Goal: Transaction & Acquisition: Purchase product/service

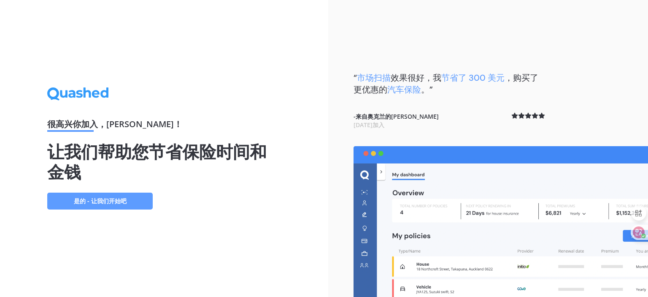
click at [128, 202] on link "是的 - 让我们开始吧" at bounding box center [99, 200] width 105 height 17
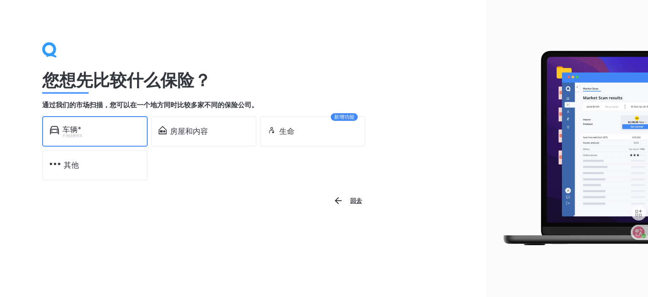
click at [106, 136] on div "不包括商用车" at bounding box center [101, 135] width 78 height 3
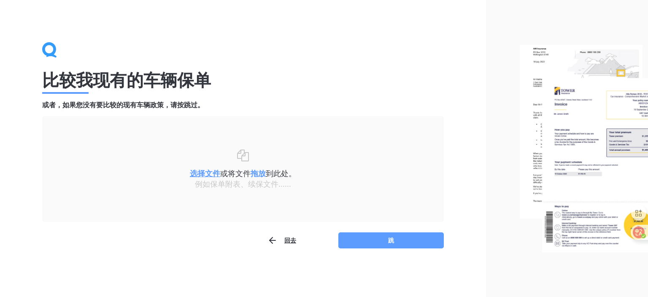
click at [258, 184] on font "例如保单附表、续保文件......" at bounding box center [243, 183] width 96 height 10
drag, startPoint x: 258, startPoint y: 184, endPoint x: 212, endPoint y: 179, distance: 46.2
click at [212, 179] on font "例如保单附表、续保文件......" at bounding box center [243, 183] width 96 height 10
click at [208, 174] on u "选择文件" at bounding box center [205, 173] width 30 height 10
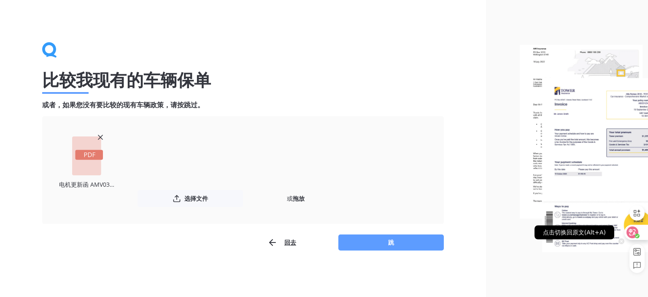
click at [633, 228] on icon at bounding box center [632, 232] width 8 height 8
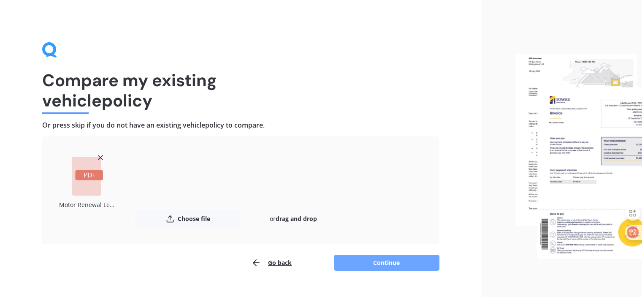
click at [422, 258] on button "Continue" at bounding box center [386, 262] width 105 height 16
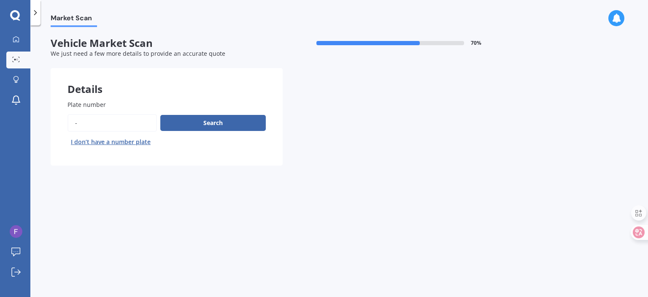
click at [113, 119] on input "Plate number" at bounding box center [111, 123] width 89 height 18
type input "-"
type input "qay528"
click at [227, 117] on button "Search" at bounding box center [212, 123] width 105 height 16
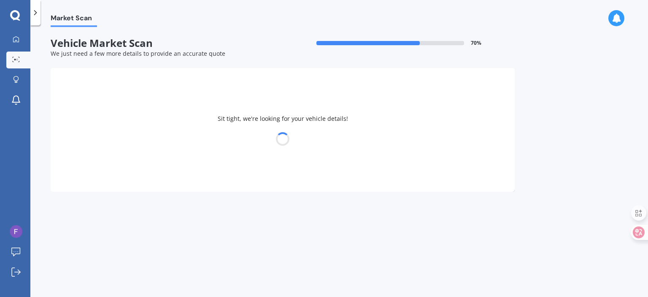
select select "TOYOTA"
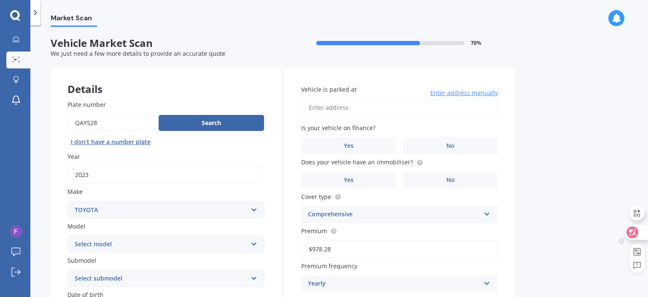
click at [636, 229] on icon at bounding box center [632, 232] width 8 height 8
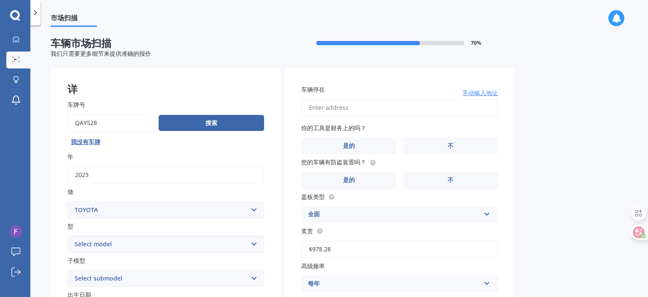
click at [337, 108] on input "车辆停在" at bounding box center [399, 108] width 197 height 18
drag, startPoint x: 317, startPoint y: 105, endPoint x: 295, endPoint y: 108, distance: 21.7
click at [295, 107] on div "车辆停在 18 headsail drlong bay 0792 手动输入地址 你的工具是财务上的吗？ 是的 不 您的车辆有防盗装置吗？ 是的 不 盖板类型 …" at bounding box center [399, 223] width 230 height 310
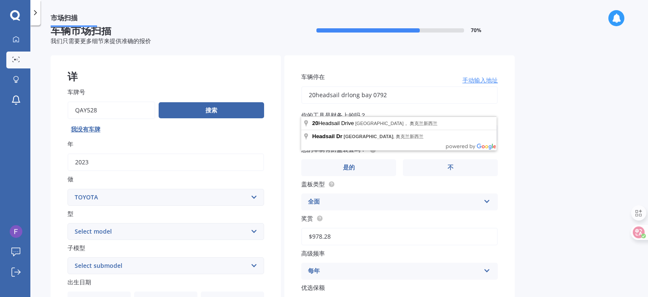
scroll to position [13, 0]
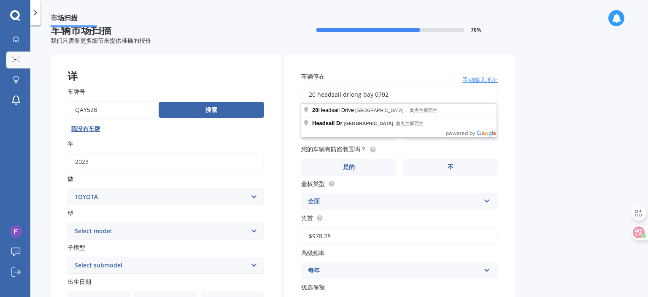
click at [398, 96] on input "20 headsail drlong bay 0792" at bounding box center [399, 95] width 197 height 18
type input "[STREET_ADDRESS]新西兰"
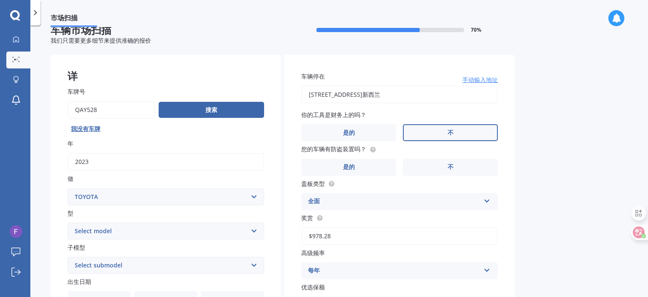
click at [430, 131] on label "不" at bounding box center [450, 132] width 95 height 17
click at [0, 0] on input "不" at bounding box center [0, 0] width 0 height 0
click at [453, 164] on label "不" at bounding box center [450, 167] width 95 height 17
click at [0, 0] on input "不" at bounding box center [0, 0] width 0 height 0
click at [484, 200] on icon at bounding box center [486, 199] width 7 height 6
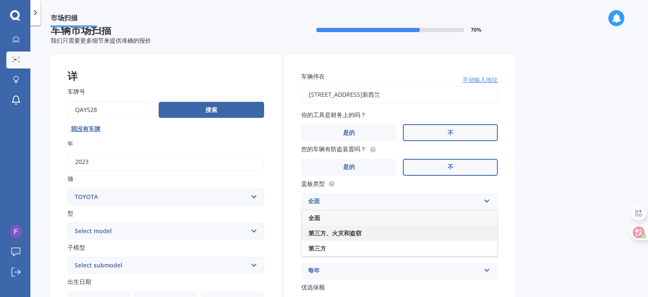
click at [460, 229] on div "第三方、火灾和盗窃" at bounding box center [400, 232] width 196 height 15
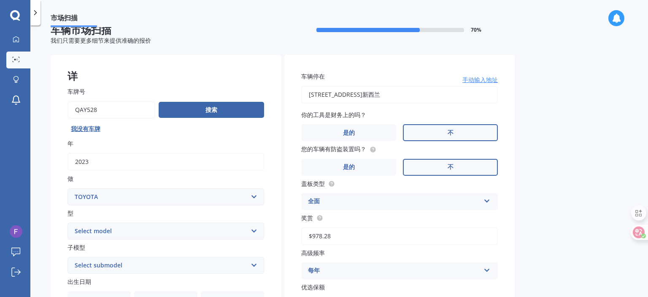
click at [537, 202] on div "Market Scan 车辆市场扫描 70 % 我们只需要更多细节来提供准确的报价 详 车牌号 搜索 我没有车牌 年 2023 做 Select make A…" at bounding box center [338, 162] width 617 height 271
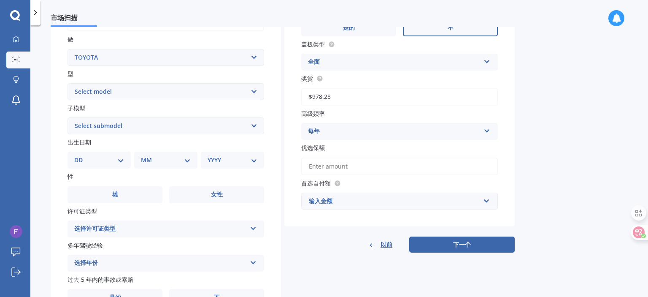
scroll to position [140, 0]
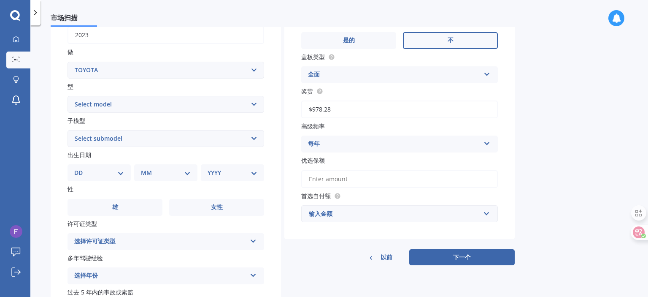
click at [253, 107] on select "Select model 4 Runner 86 Allex Allion Alphard Altezza Aqua Aristo Aurion Auris …" at bounding box center [165, 104] width 197 height 17
select select "RAV-4"
click at [67, 96] on select "Select model 4 Runner 86 Allex Allion Alphard Altezza Aqua Aristo Aurion Auris …" at bounding box center [165, 104] width 197 height 17
click at [256, 138] on select "Select submodel Diesel EV GX SUV 2.2/4WD/6AT Hybrid Hybrid 2WD Petrol" at bounding box center [165, 138] width 197 height 17
select select "HYBRID 2WD"
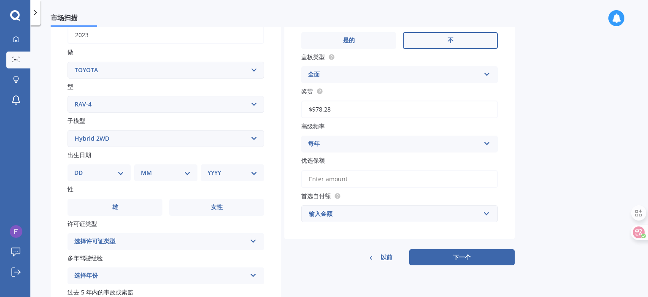
click at [67, 130] on select "Select submodel Diesel EV GX SUV 2.2/4WD/6AT Hybrid Hybrid 2WD Petrol" at bounding box center [165, 138] width 197 height 17
click at [256, 140] on select "Select submodel Diesel EV GX SUV 2.2/4WD/6AT Hybrid Hybrid 2WD Petrol" at bounding box center [165, 138] width 197 height 17
click at [121, 173] on select "DD 01 02 03 04 05 06 07 08 09 10 11 12 13 14 15 16 17 18 19 20 21 22 23 24 25 2…" at bounding box center [99, 172] width 50 height 9
select select "10"
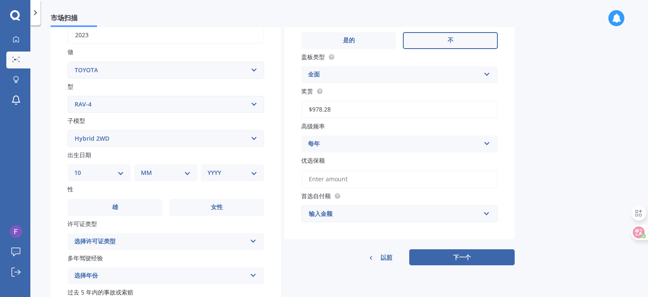
click at [81, 168] on select "DD 01 02 03 04 05 06 07 08 09 10 11 12 13 14 15 16 17 18 19 20 21 22 23 24 25 2…" at bounding box center [99, 172] width 50 height 9
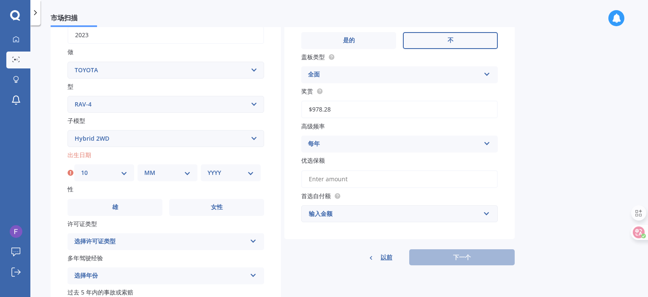
click at [183, 170] on select "MM 01 02 03 04 05 06 07 08 09 10 11 12" at bounding box center [167, 172] width 46 height 9
select select "04"
click at [144, 168] on select "MM 01 02 03 04 05 06 07 08 09 10 11 12" at bounding box center [167, 172] width 46 height 9
click at [251, 174] on select "YYYY 2025 2024 2023 2022 2021 2020 2019 2018 2017 2016 2015 2014 2013 2012 2011…" at bounding box center [231, 172] width 46 height 9
select select "1971"
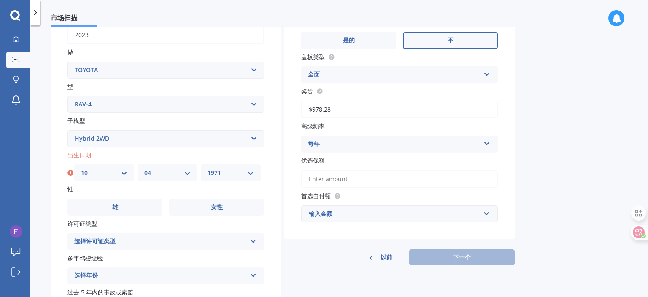
click at [208, 168] on select "YYYY 2025 2024 2023 2022 2021 2020 2019 2018 2017 2016 2015 2014 2013 2012 2011…" at bounding box center [231, 172] width 46 height 9
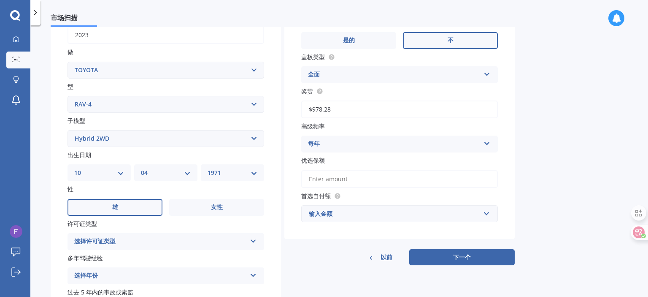
click at [140, 204] on label "雄" at bounding box center [114, 207] width 95 height 17
click at [0, 0] on input "雄" at bounding box center [0, 0] width 0 height 0
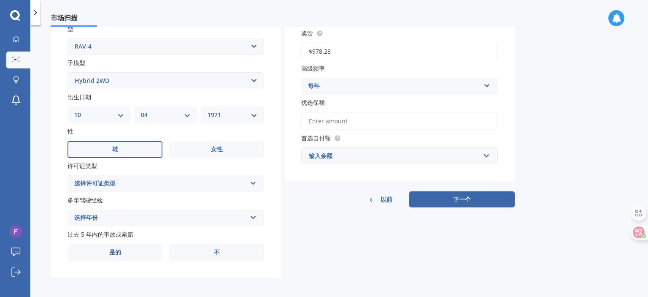
scroll to position [200, 0]
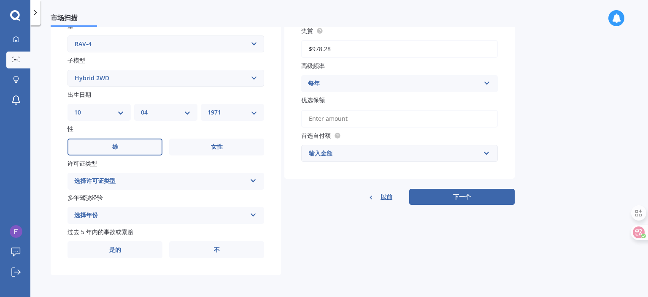
click at [250, 182] on div "选择许可证类型 NZ Full NZ Restricted NZ Learners [GEOGRAPHIC_DATA] [GEOGRAPHIC_DATA] […" at bounding box center [165, 181] width 197 height 17
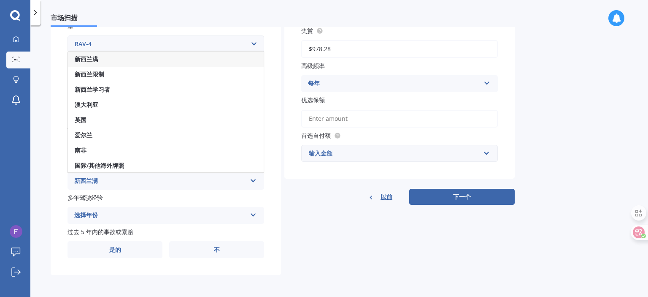
click at [178, 57] on div "新西兰满" at bounding box center [166, 58] width 196 height 15
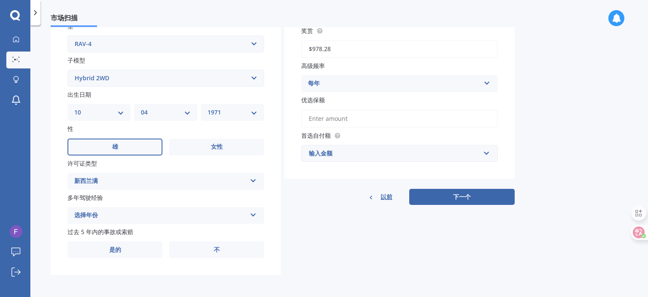
click at [253, 213] on icon at bounding box center [253, 213] width 7 height 6
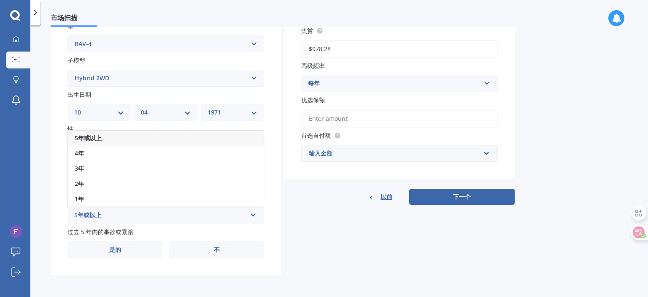
click at [192, 137] on div "5年或以上" at bounding box center [166, 137] width 196 height 15
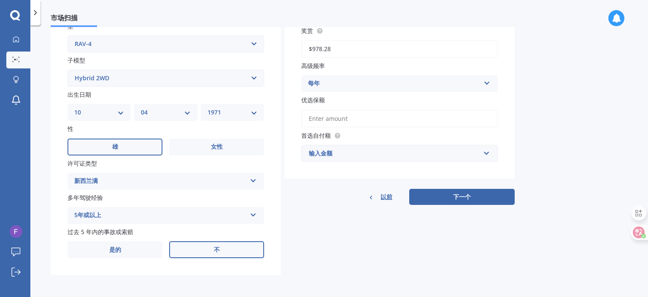
click at [204, 251] on label "不" at bounding box center [216, 249] width 95 height 17
click at [0, 0] on input "不" at bounding box center [0, 0] width 0 height 0
drag, startPoint x: 336, startPoint y: 153, endPoint x: 297, endPoint y: 150, distance: 38.5
click at [297, 150] on div "车辆停在 [STREET_ADDRESS]新西兰 手动输入地址 你的工具是财务上的吗？ 是的 不 您的车辆有防盗装置吗？ 是的 不 盖板类型 全面 全面 第三…" at bounding box center [399, 23] width 230 height 310
click at [342, 151] on div "输入金额" at bounding box center [394, 152] width 171 height 9
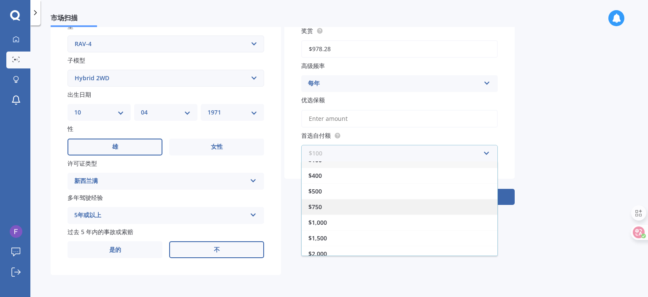
scroll to position [14, 0]
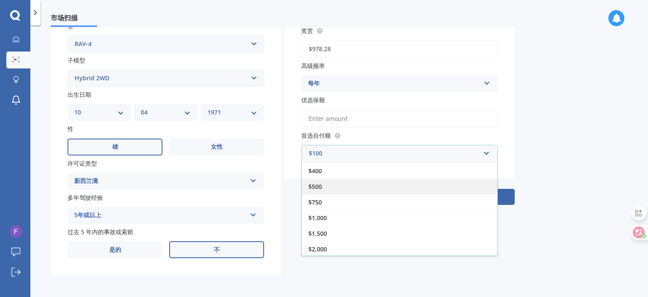
click at [349, 185] on div "$500" at bounding box center [400, 186] width 196 height 16
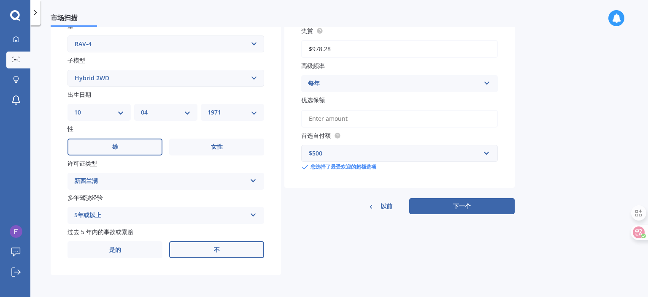
click at [359, 116] on input "优选保额" at bounding box center [399, 119] width 197 height 18
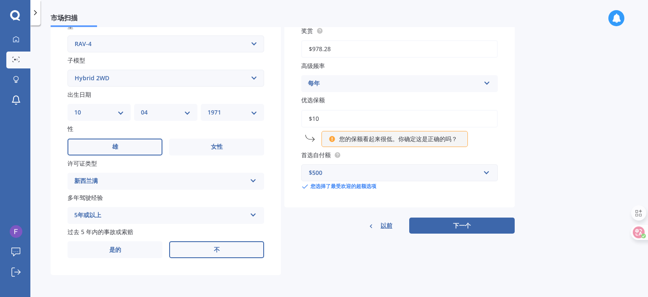
drag, startPoint x: 334, startPoint y: 119, endPoint x: 313, endPoint y: 117, distance: 21.2
click at [313, 117] on input "$10" at bounding box center [399, 119] width 197 height 18
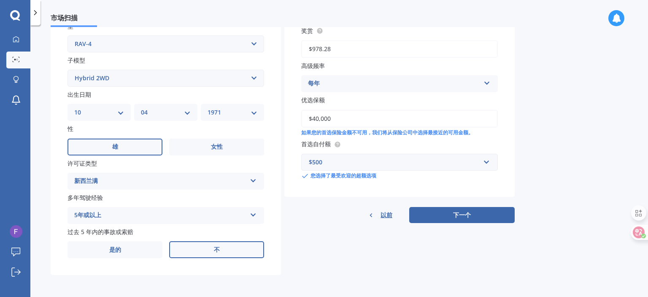
type input "$40,000"
click at [535, 163] on div "Market Scan 车辆市场扫描 70 % 我们只需要更多细节来提供准确的报价 详 车牌号 搜索 我没有车牌 年 2023 做 Select make A…" at bounding box center [338, 162] width 617 height 271
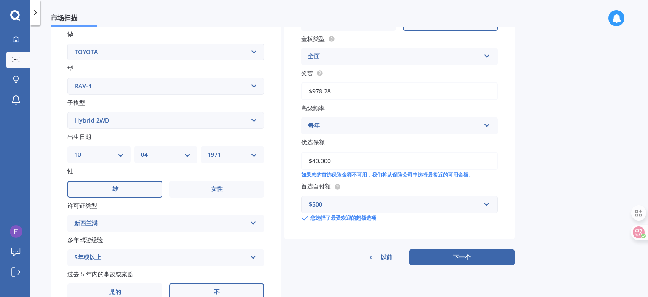
scroll to position [116, 0]
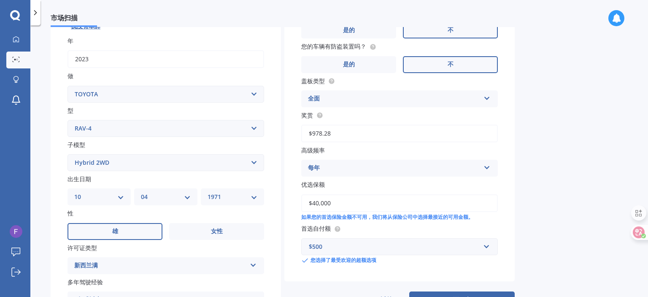
click at [490, 167] on icon at bounding box center [486, 166] width 7 height 6
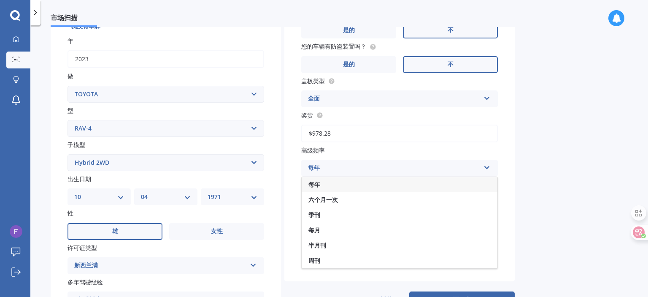
click at [490, 167] on icon at bounding box center [486, 166] width 7 height 6
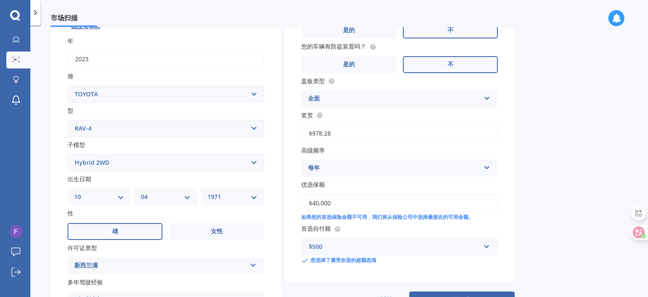
click at [490, 167] on icon at bounding box center [486, 166] width 7 height 6
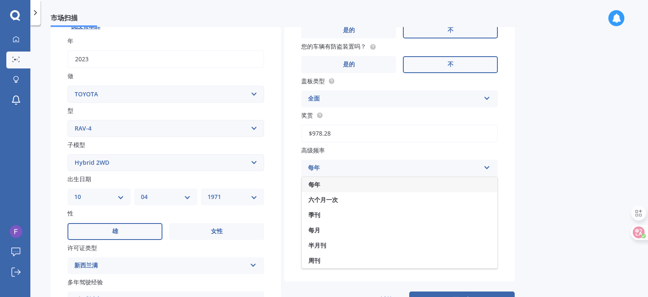
click at [490, 167] on icon at bounding box center [486, 166] width 7 height 6
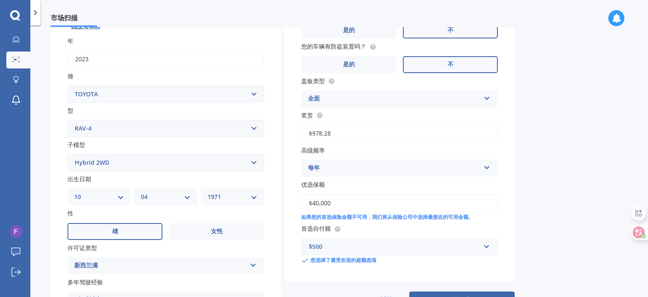
click at [549, 152] on div "Market Scan 车辆市场扫描 70 % 我们只需要更多细节来提供准确的报价 详 车牌号 搜索 我没有车牌 年 2023 做 Select make A…" at bounding box center [338, 162] width 617 height 271
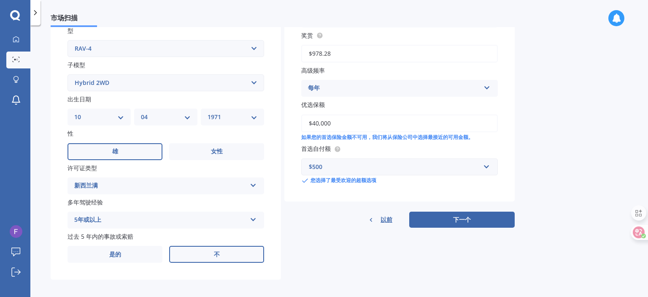
scroll to position [200, 0]
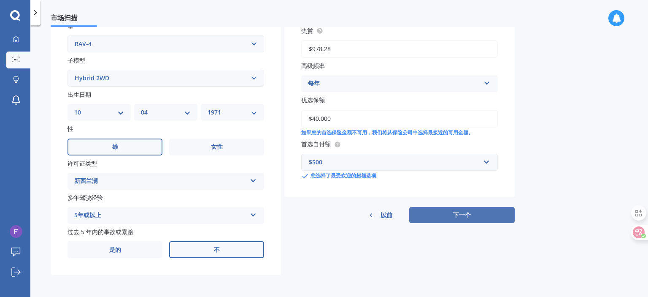
click at [496, 210] on button "下一个" at bounding box center [461, 215] width 105 height 16
select select "10"
select select "04"
select select "1971"
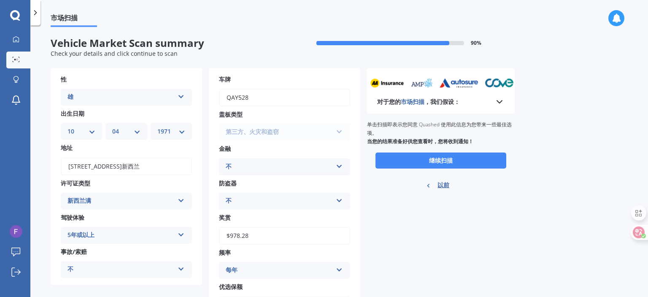
scroll to position [79, 0]
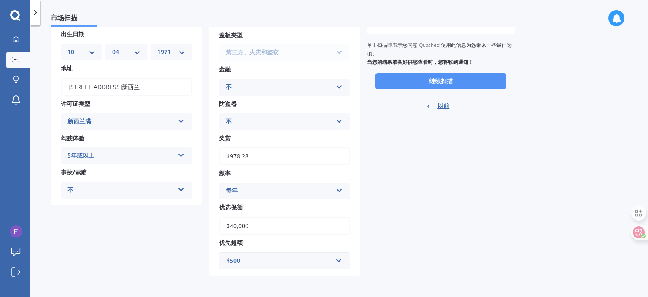
click at [477, 83] on button "继续扫描" at bounding box center [440, 81] width 131 height 16
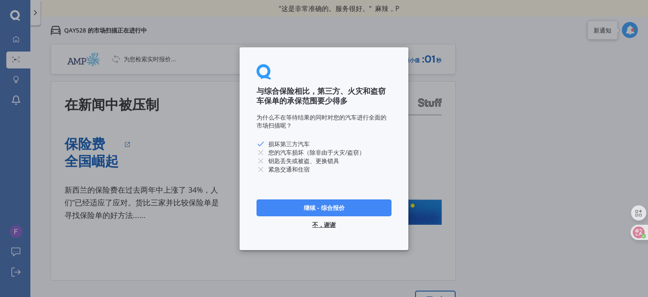
click at [312, 211] on button "继续 - 综合报价" at bounding box center [323, 207] width 135 height 17
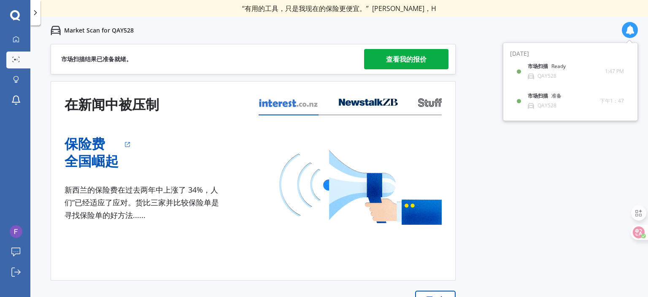
click at [378, 63] on link "查看我的报价" at bounding box center [406, 59] width 84 height 20
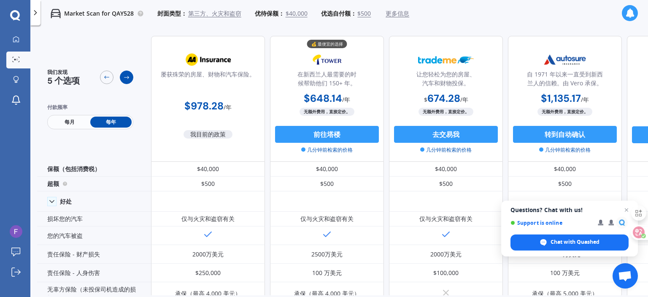
click at [129, 75] on icon at bounding box center [126, 77] width 7 height 7
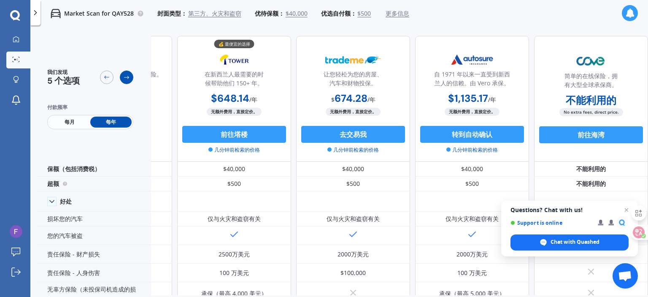
scroll to position [0, 97]
click at [105, 78] on icon at bounding box center [106, 76] width 5 height 3
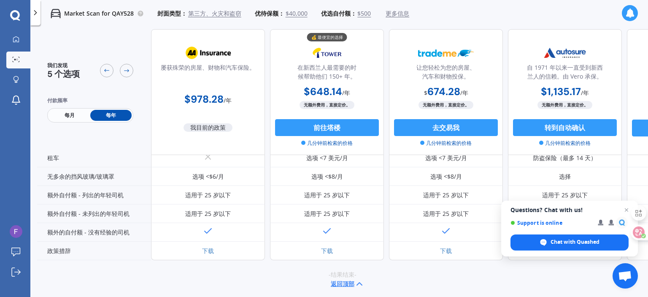
scroll to position [269, 0]
click at [402, 268] on div "-结果结束- 返回顶部" at bounding box center [342, 278] width 611 height 39
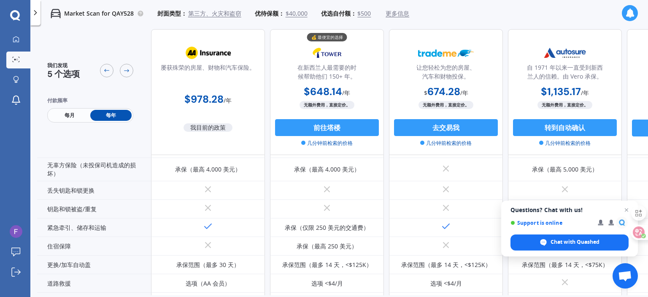
scroll to position [0, 0]
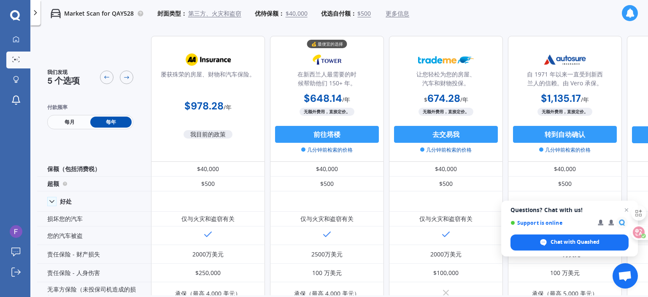
click at [442, 60] on img at bounding box center [446, 59] width 56 height 21
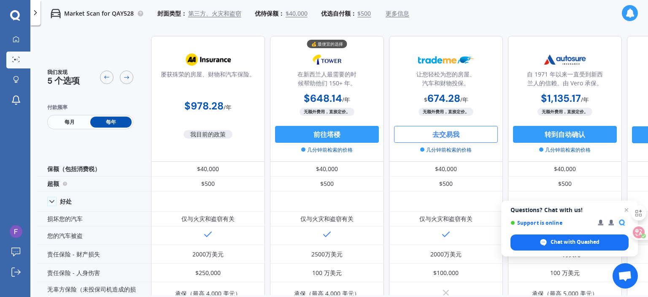
click at [446, 134] on font "去交易我" at bounding box center [445, 133] width 27 height 9
